Goal: Task Accomplishment & Management: Use online tool/utility

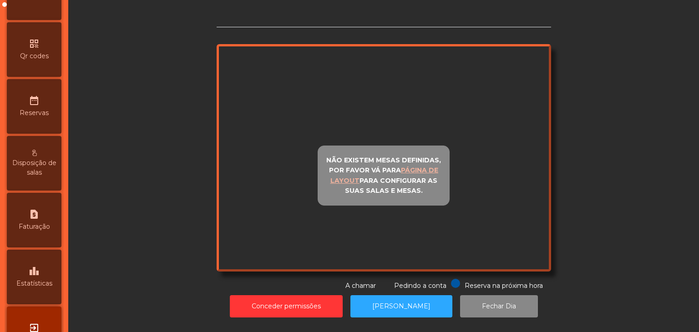
click at [40, 277] on icon "leaderboard" at bounding box center [34, 271] width 11 height 11
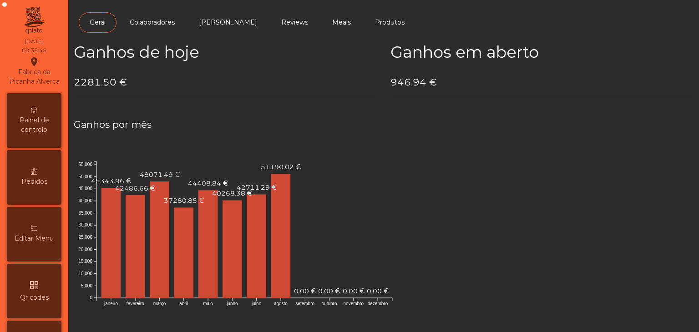
click at [38, 129] on span "Painel de controlo" at bounding box center [34, 125] width 50 height 19
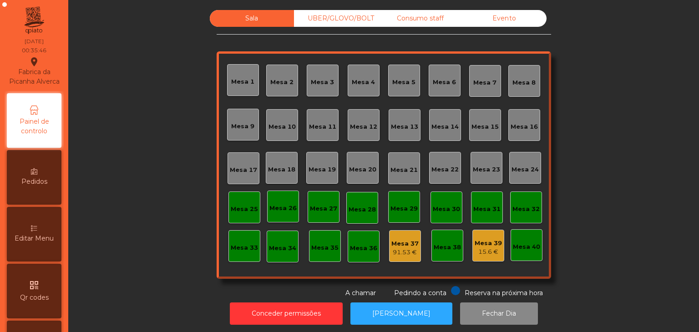
click at [501, 25] on div "Evento" at bounding box center [505, 18] width 84 height 17
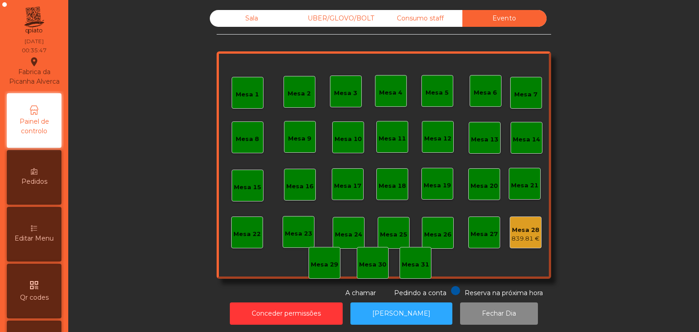
click at [525, 235] on div "839.81 €" at bounding box center [526, 239] width 28 height 9
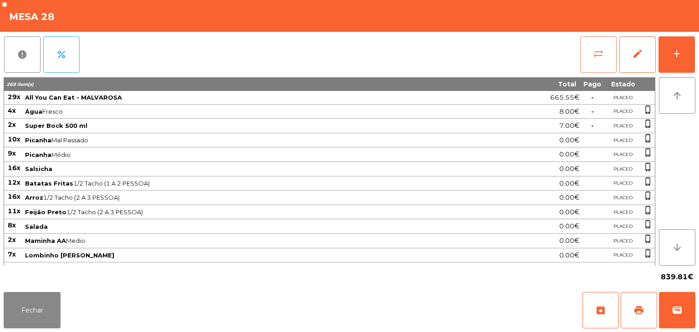
click at [596, 47] on button "sync_alt" at bounding box center [599, 54] width 36 height 36
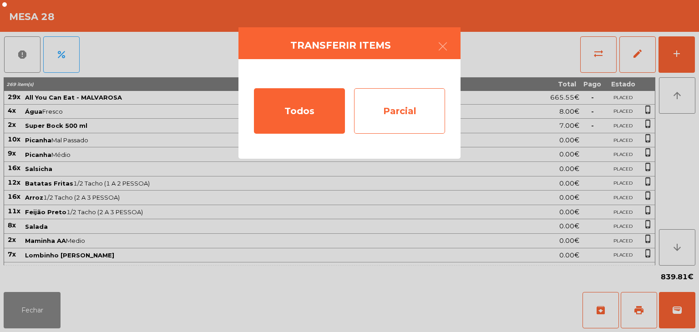
click at [375, 128] on div "Parcial" at bounding box center [399, 111] width 91 height 46
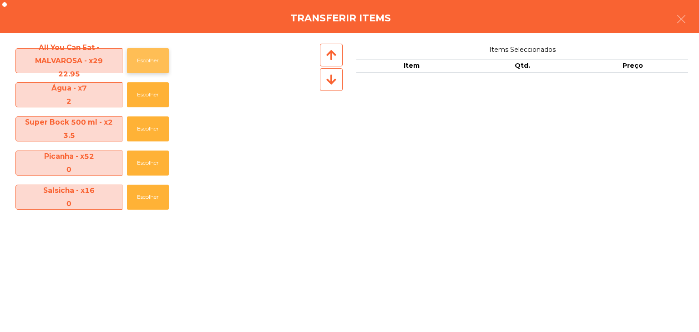
click at [140, 55] on button "Escolher" at bounding box center [148, 60] width 42 height 25
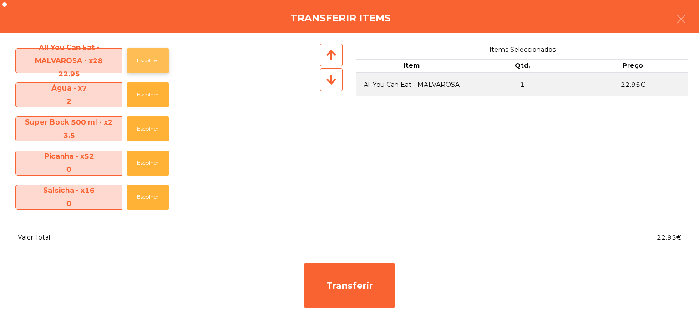
click at [145, 56] on button "Escolher" at bounding box center [148, 60] width 42 height 25
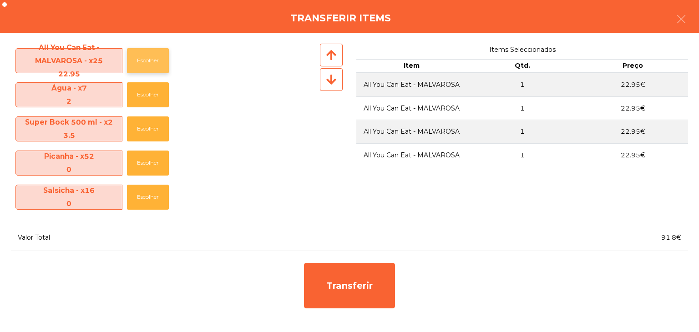
click at [145, 56] on button "Escolher" at bounding box center [148, 60] width 42 height 25
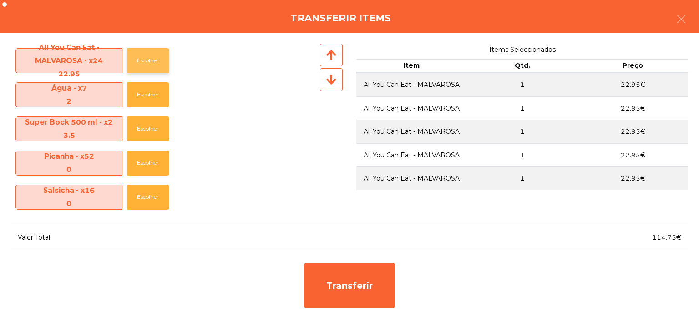
click at [145, 56] on button "Escolher" at bounding box center [148, 60] width 42 height 25
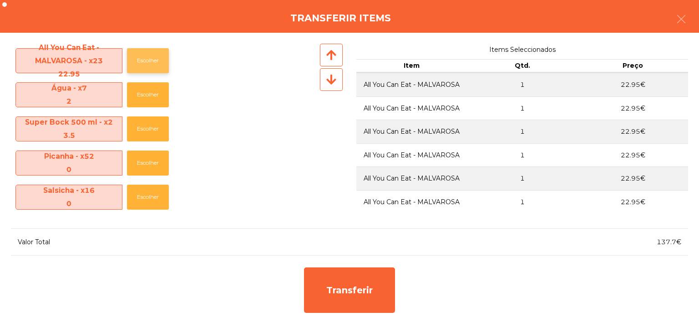
click at [145, 56] on button "Escolher" at bounding box center [148, 60] width 42 height 25
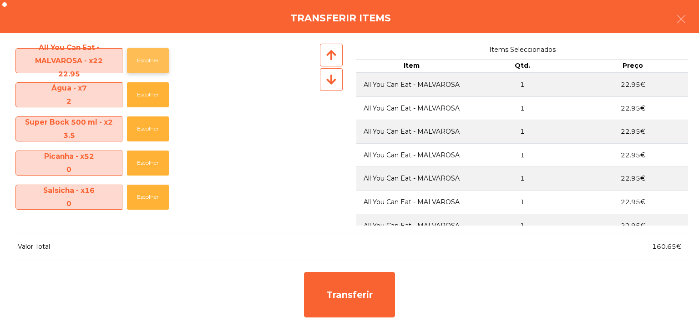
click at [145, 56] on button "Escolher" at bounding box center [148, 60] width 42 height 25
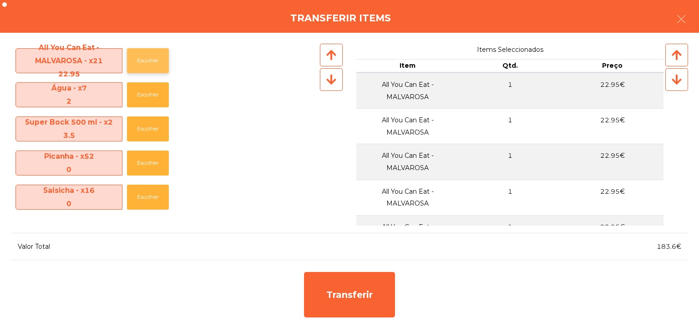
click at [145, 56] on button "Escolher" at bounding box center [148, 60] width 42 height 25
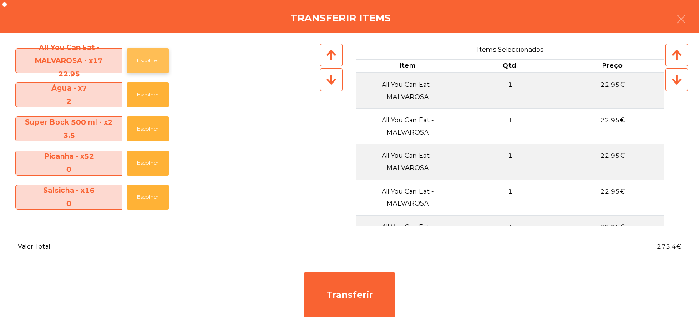
click at [145, 56] on button "Escolher" at bounding box center [148, 60] width 42 height 25
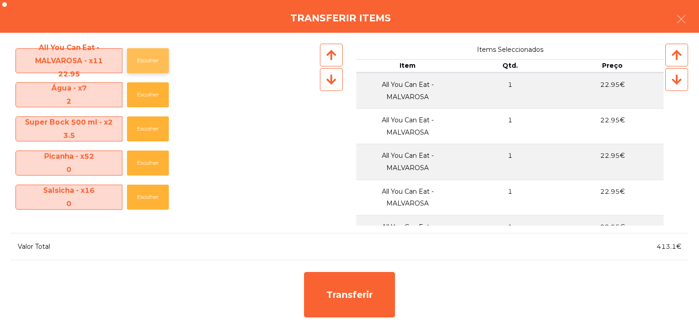
click at [145, 56] on button "Escolher" at bounding box center [148, 60] width 42 height 25
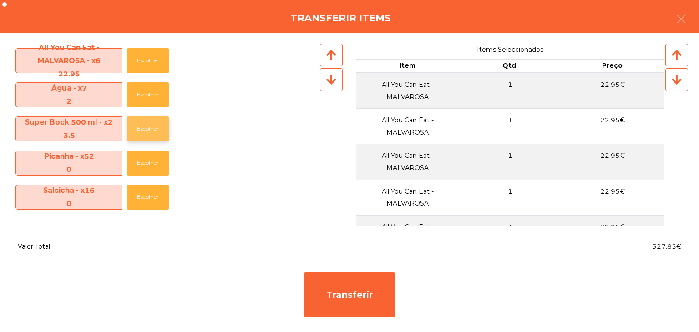
click at [149, 130] on button "Escolher" at bounding box center [148, 129] width 42 height 25
click at [149, 96] on button "Escolher" at bounding box center [148, 94] width 42 height 25
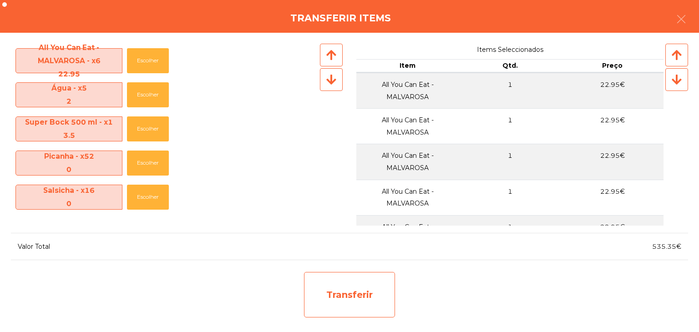
click at [372, 293] on div "Transferir" at bounding box center [349, 295] width 91 height 46
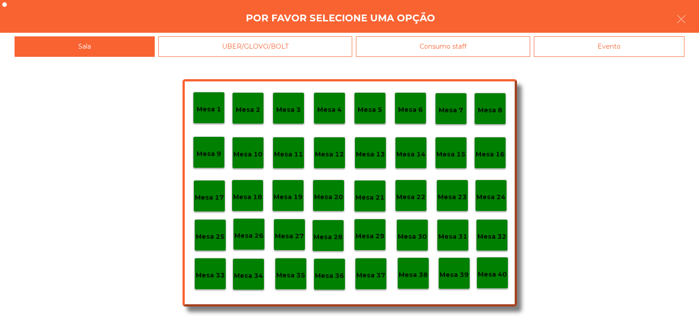
click at [463, 239] on p "Mesa 31" at bounding box center [453, 237] width 29 height 10
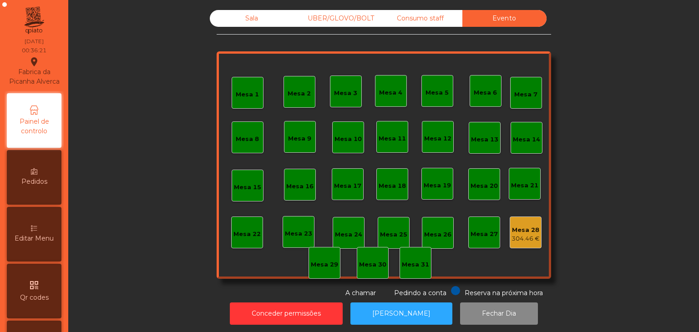
click at [524, 237] on div "304.46 €" at bounding box center [526, 239] width 28 height 9
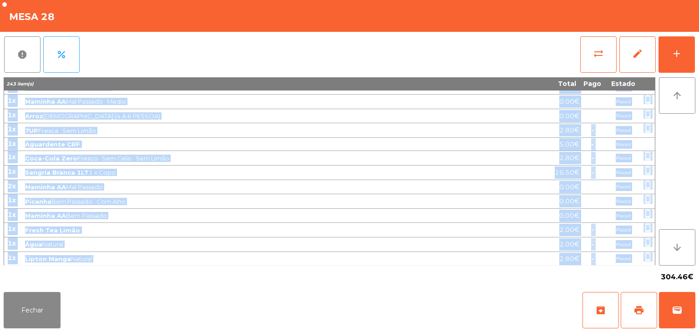
scroll to position [906, 0]
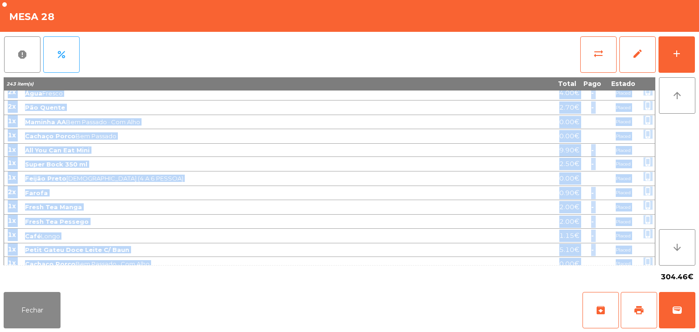
drag, startPoint x: 8, startPoint y: 96, endPoint x: 628, endPoint y: 260, distance: 642.1
copy tbody "50l Ipsumdo Sit Ametcon 8.27€ Adipis elits_doeius 7t Incidid Utlab 1.50€ Etdolo…"
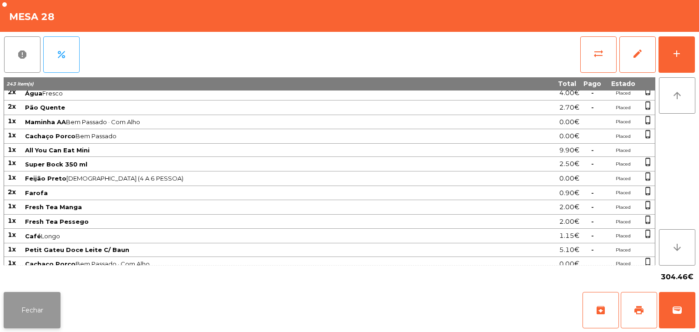
click at [48, 307] on button "Fechar" at bounding box center [32, 310] width 57 height 36
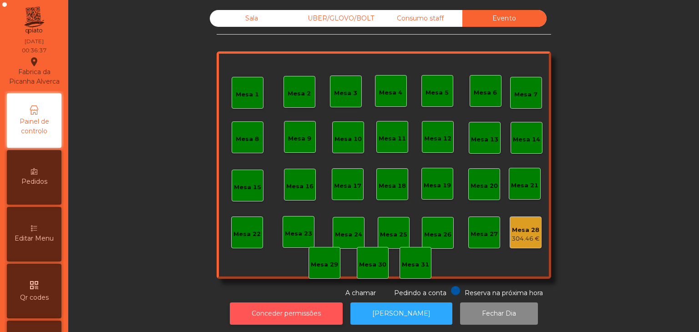
click at [301, 306] on button "Conceder permissões" at bounding box center [286, 314] width 113 height 22
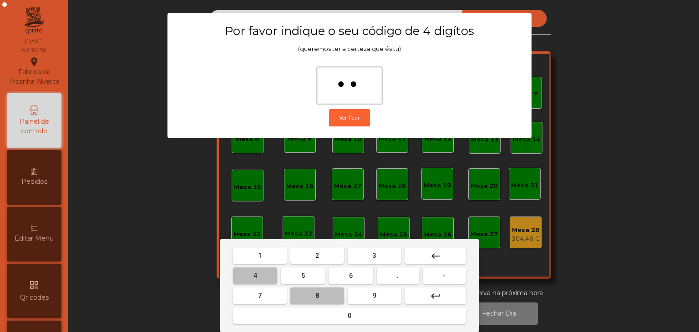
type input "***"
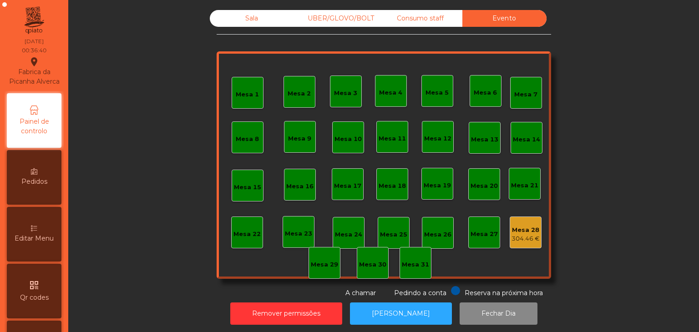
click at [521, 232] on div "Mesa 28" at bounding box center [526, 230] width 28 height 9
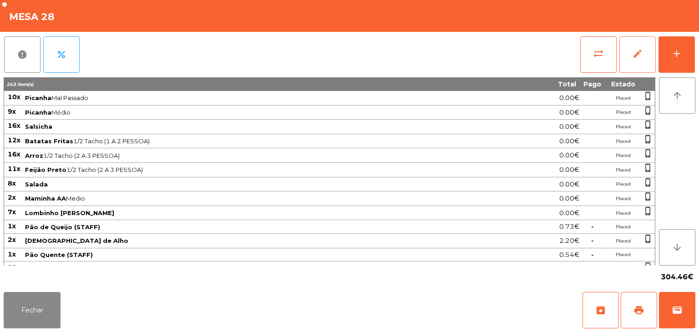
click at [637, 57] on span "edit" at bounding box center [638, 53] width 11 height 11
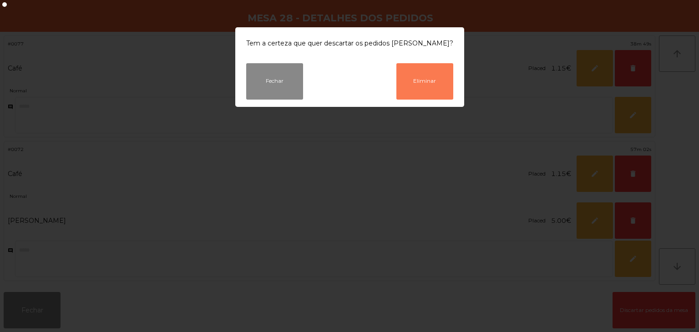
click at [418, 97] on button "Eliminar" at bounding box center [425, 81] width 57 height 36
click at [415, 90] on span "Normal" at bounding box center [331, 91] width 642 height 9
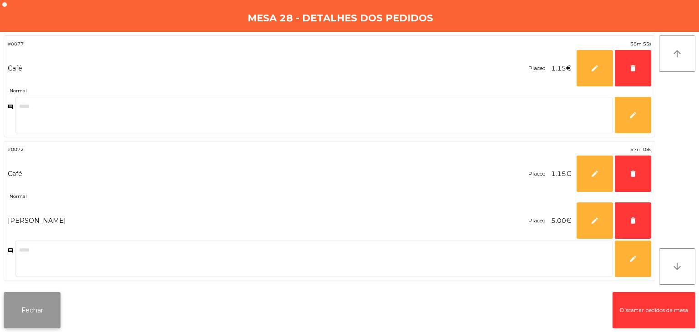
click at [28, 319] on button "Fechar" at bounding box center [32, 310] width 57 height 36
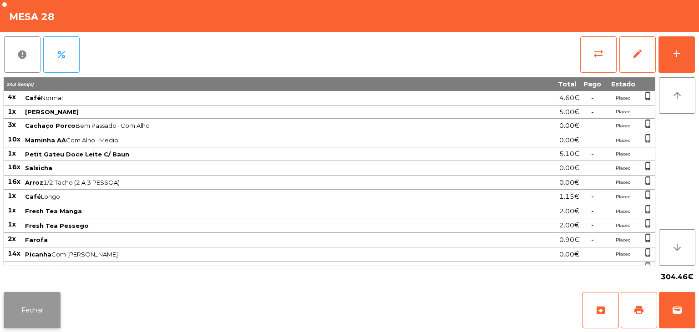
click at [34, 315] on button "Fechar" at bounding box center [32, 310] width 57 height 36
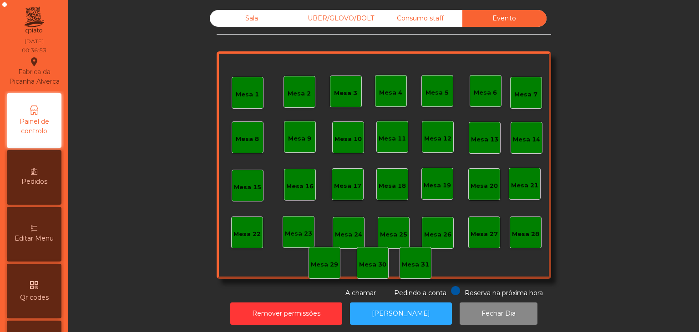
click at [446, 20] on div "Consumo staff" at bounding box center [420, 18] width 84 height 17
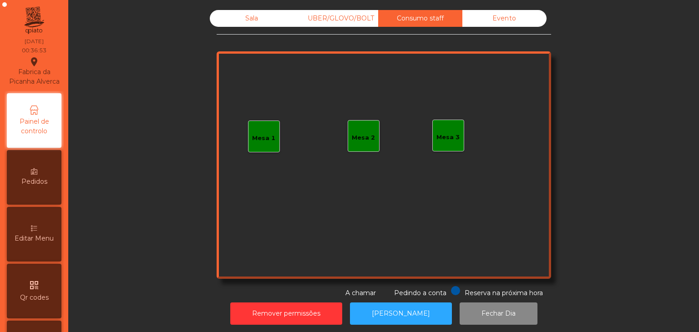
drag, startPoint x: 324, startPoint y: 20, endPoint x: 251, endPoint y: 20, distance: 72.9
click at [321, 20] on div "UBER/GLOVO/BOLT" at bounding box center [336, 18] width 84 height 17
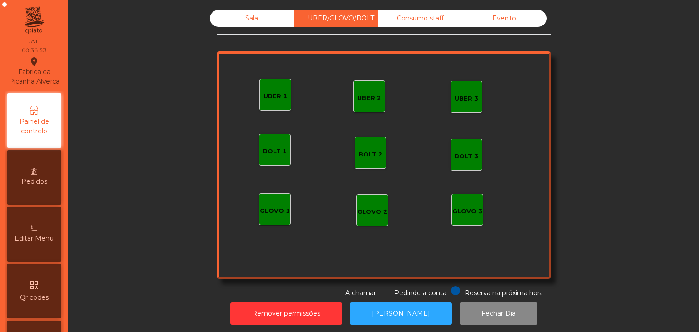
click at [243, 20] on div "Sala" at bounding box center [252, 18] width 84 height 17
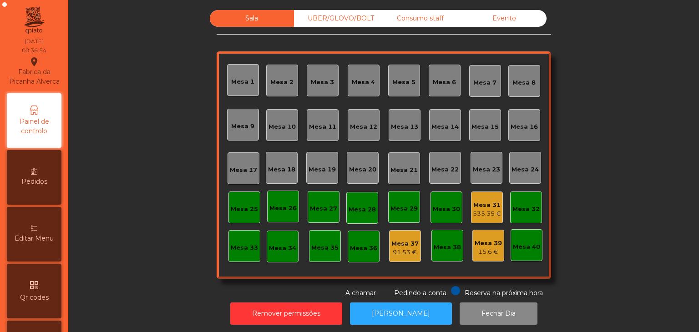
click at [485, 216] on div "535.35 €" at bounding box center [487, 213] width 28 height 9
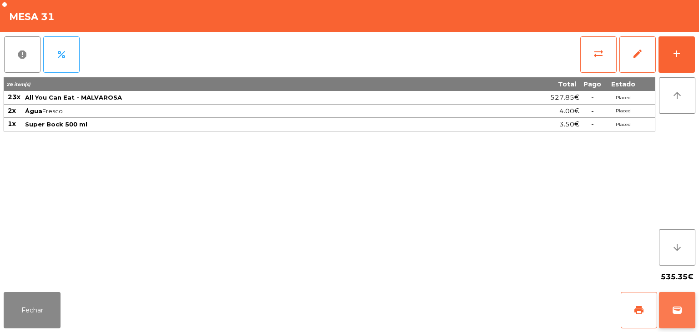
click at [680, 305] on button "wallet" at bounding box center [677, 310] width 36 height 36
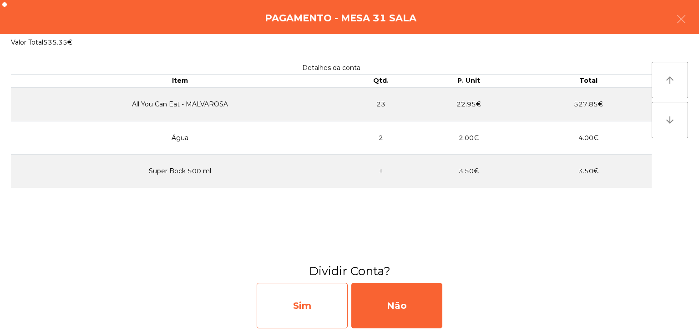
click at [333, 314] on div "Sim" at bounding box center [302, 306] width 91 height 46
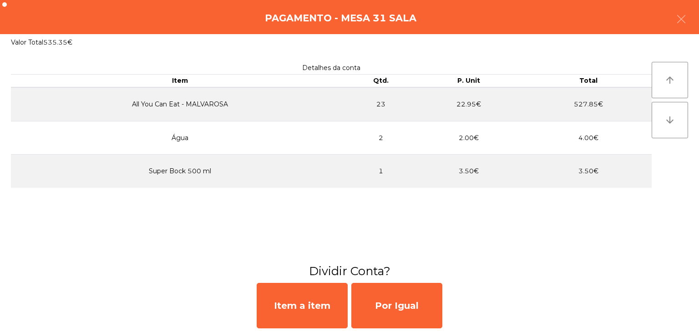
click at [394, 313] on div "Por Igual" at bounding box center [397, 306] width 91 height 46
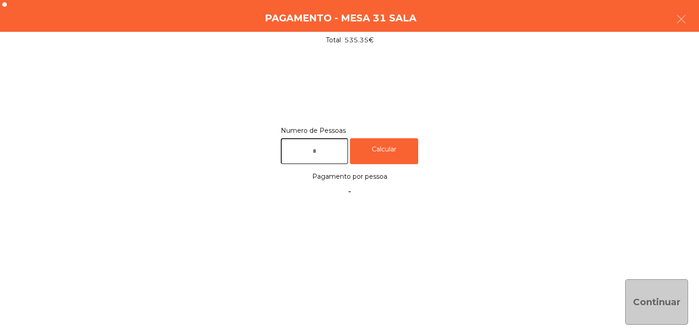
click at [318, 156] on input "text" at bounding box center [314, 151] width 67 height 26
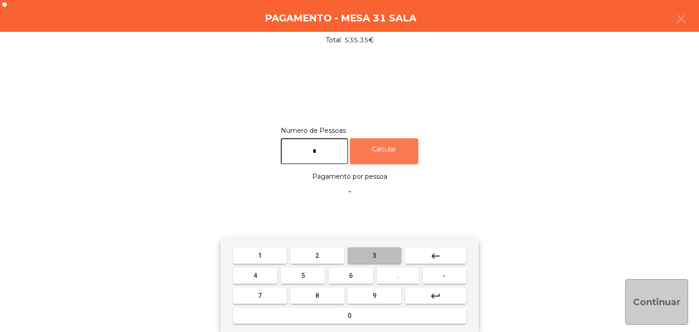
type input "*"
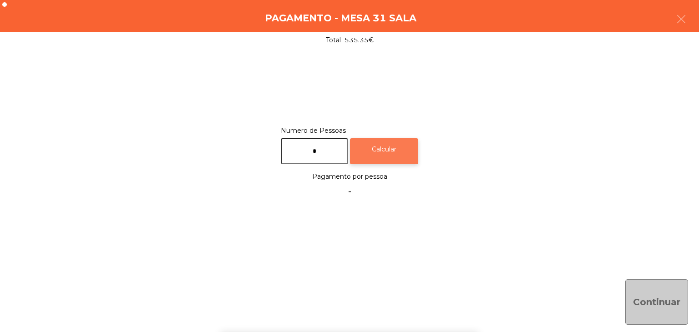
click at [382, 143] on div "Calcular" at bounding box center [384, 151] width 68 height 26
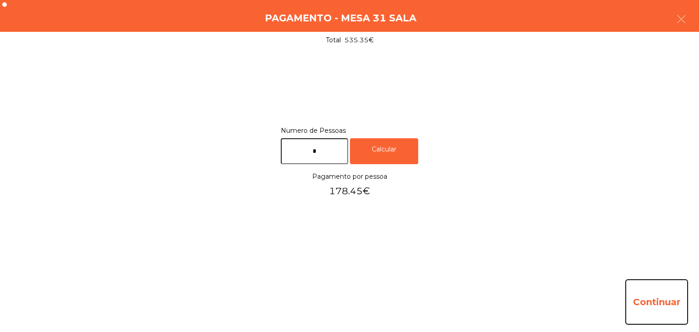
click at [674, 320] on button "Continuar" at bounding box center [657, 303] width 63 height 46
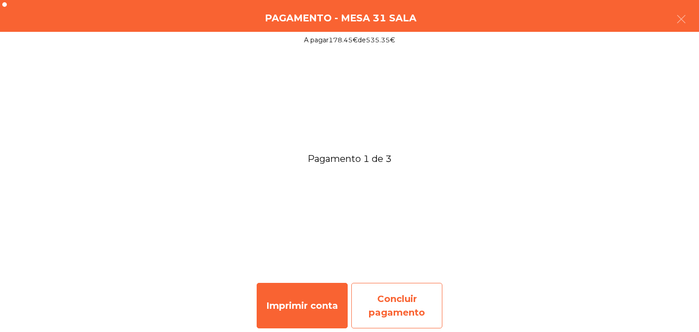
click at [426, 315] on div "Concluir pagamento" at bounding box center [397, 306] width 91 height 46
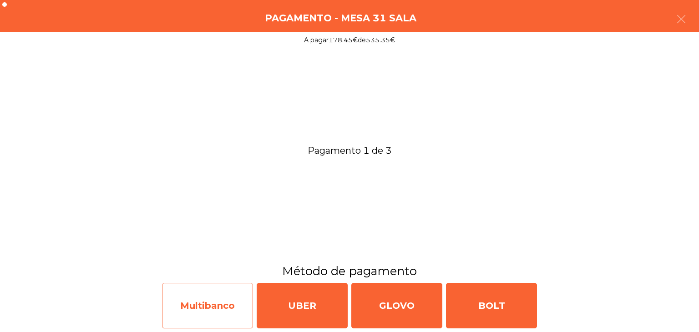
click at [218, 314] on div "Multibanco" at bounding box center [207, 306] width 91 height 46
select select "**"
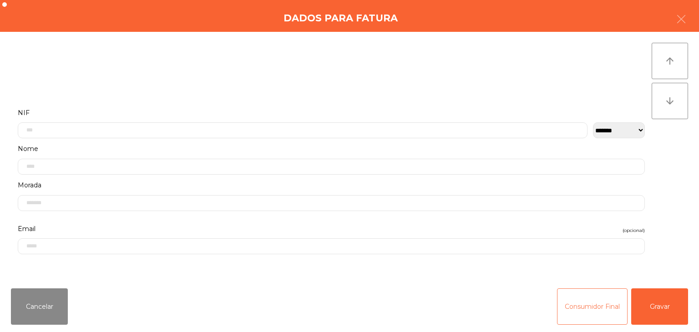
click at [585, 299] on button "Consumidor Final" at bounding box center [592, 307] width 71 height 36
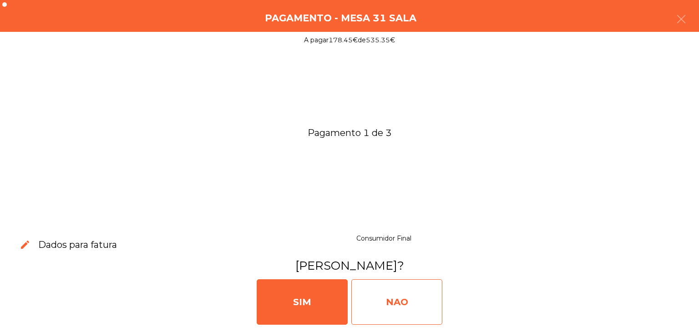
click at [382, 305] on div "NAO" at bounding box center [397, 303] width 91 height 46
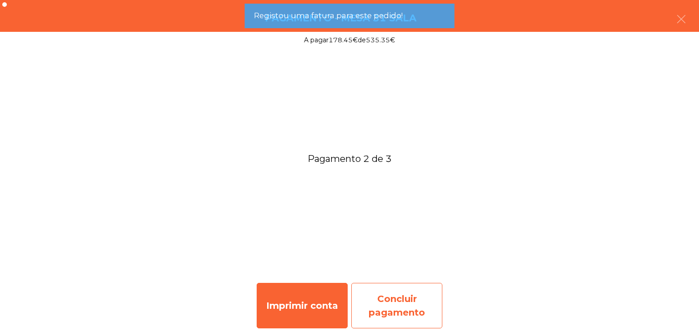
click at [386, 296] on div "Concluir pagamento" at bounding box center [397, 306] width 91 height 46
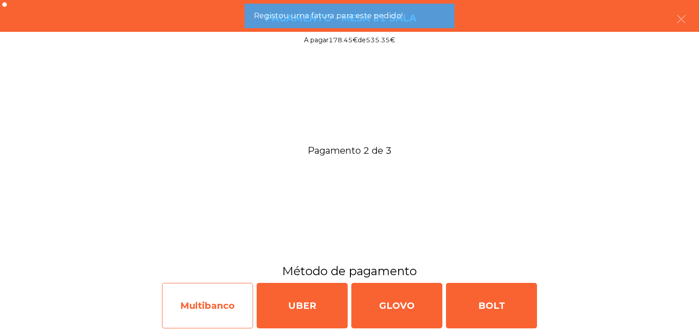
click at [166, 301] on div "Multibanco" at bounding box center [207, 306] width 91 height 46
select select "**"
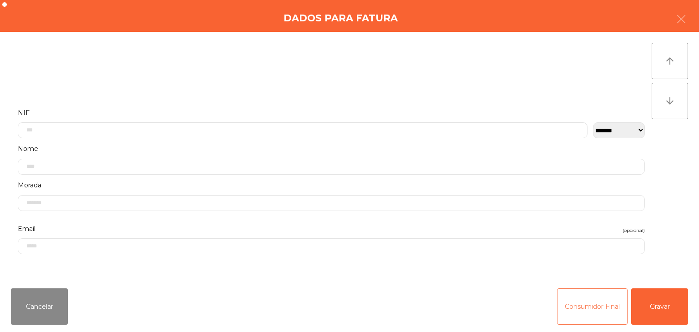
click at [581, 300] on button "Consumidor Final" at bounding box center [592, 307] width 71 height 36
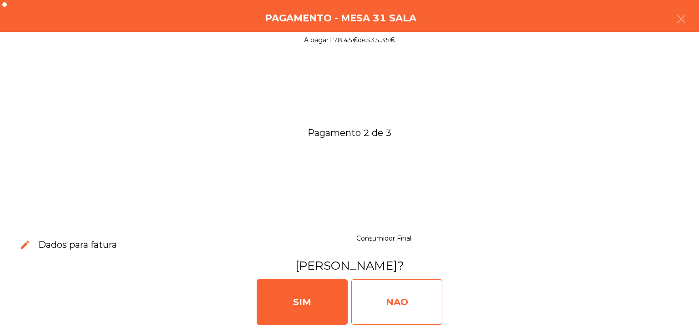
click at [417, 311] on div "NAO" at bounding box center [397, 303] width 91 height 46
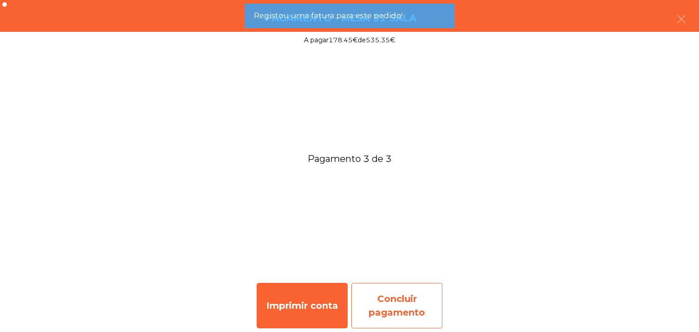
click at [409, 311] on div "Concluir pagamento" at bounding box center [397, 306] width 91 height 46
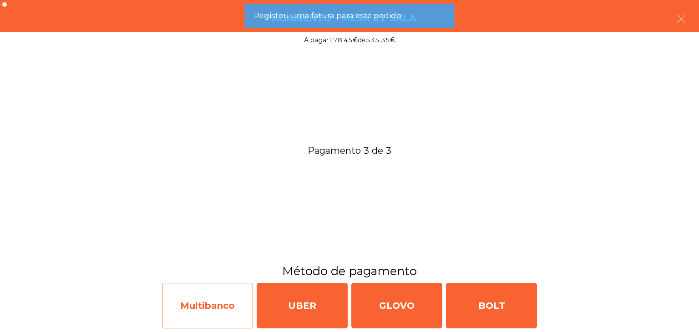
click at [219, 315] on div "Multibanco" at bounding box center [207, 306] width 91 height 46
select select "**"
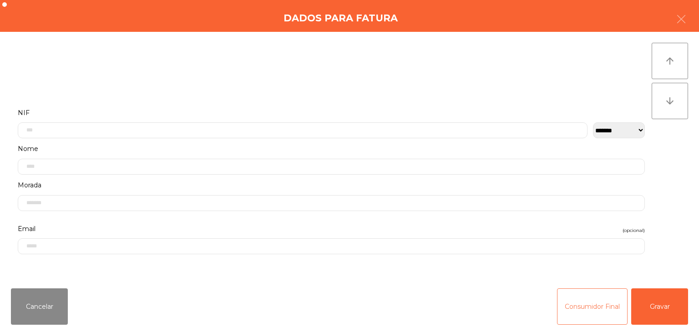
click at [571, 301] on button "Consumidor Final" at bounding box center [592, 307] width 71 height 36
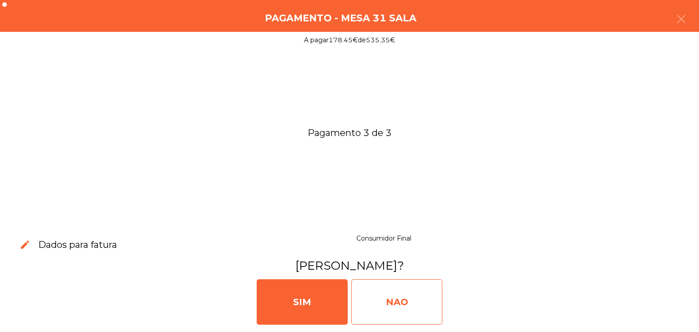
click at [372, 312] on div "NAO" at bounding box center [397, 303] width 91 height 46
